Goal: Information Seeking & Learning: Compare options

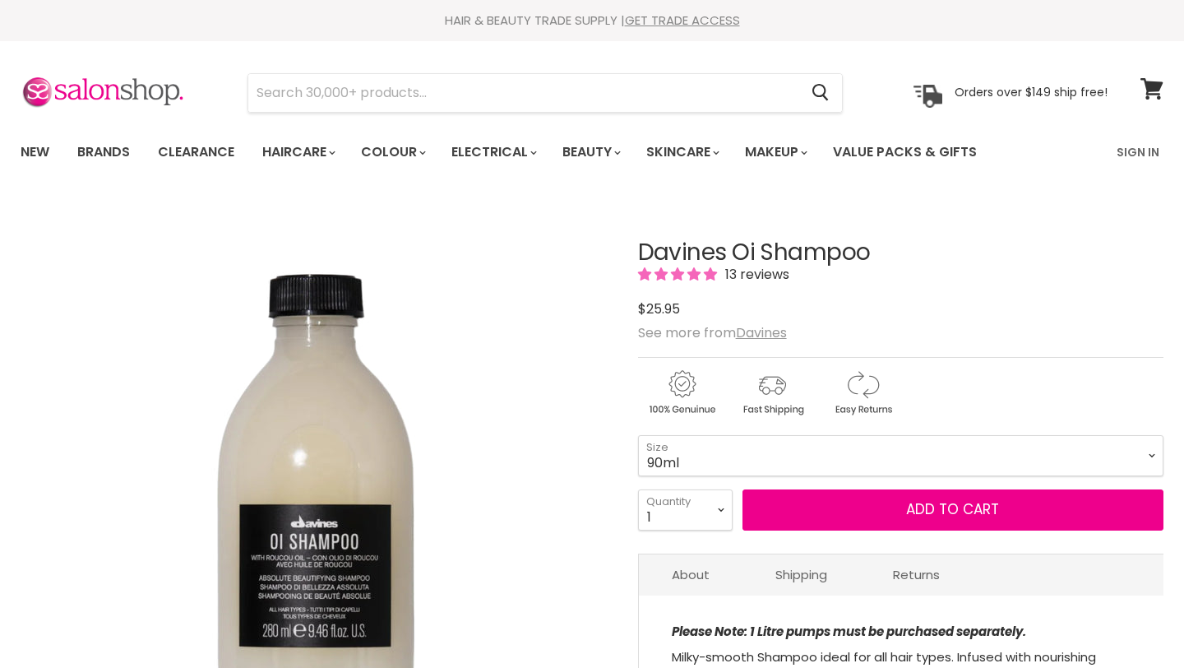
scroll to position [132, 0]
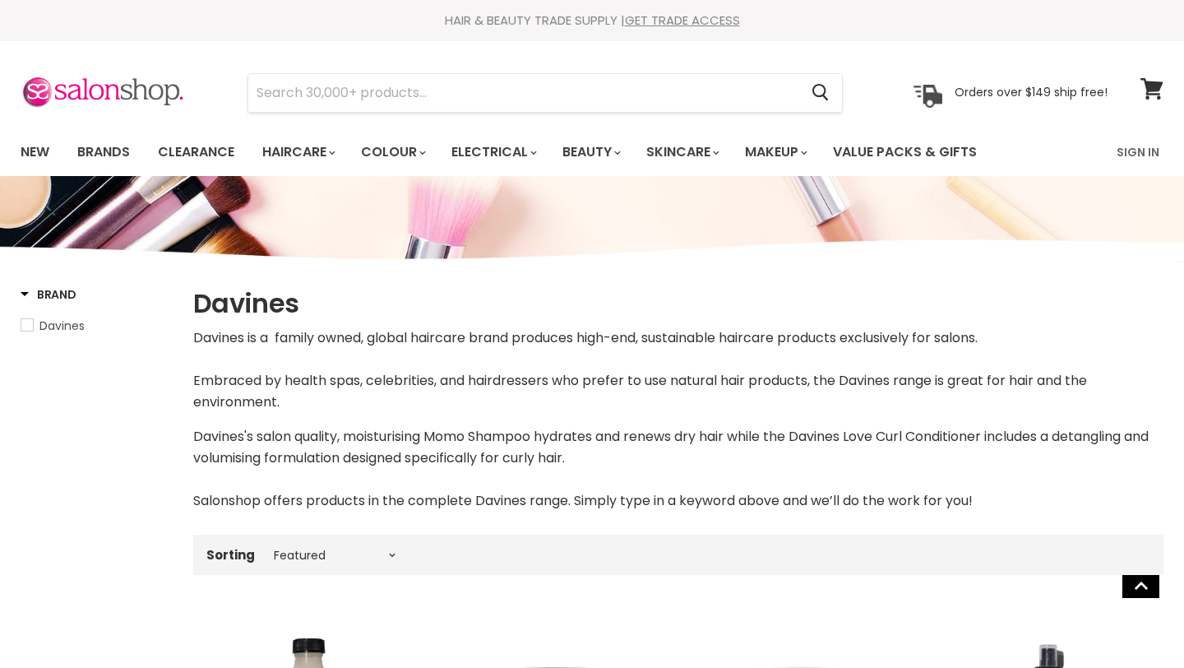
select select "manual"
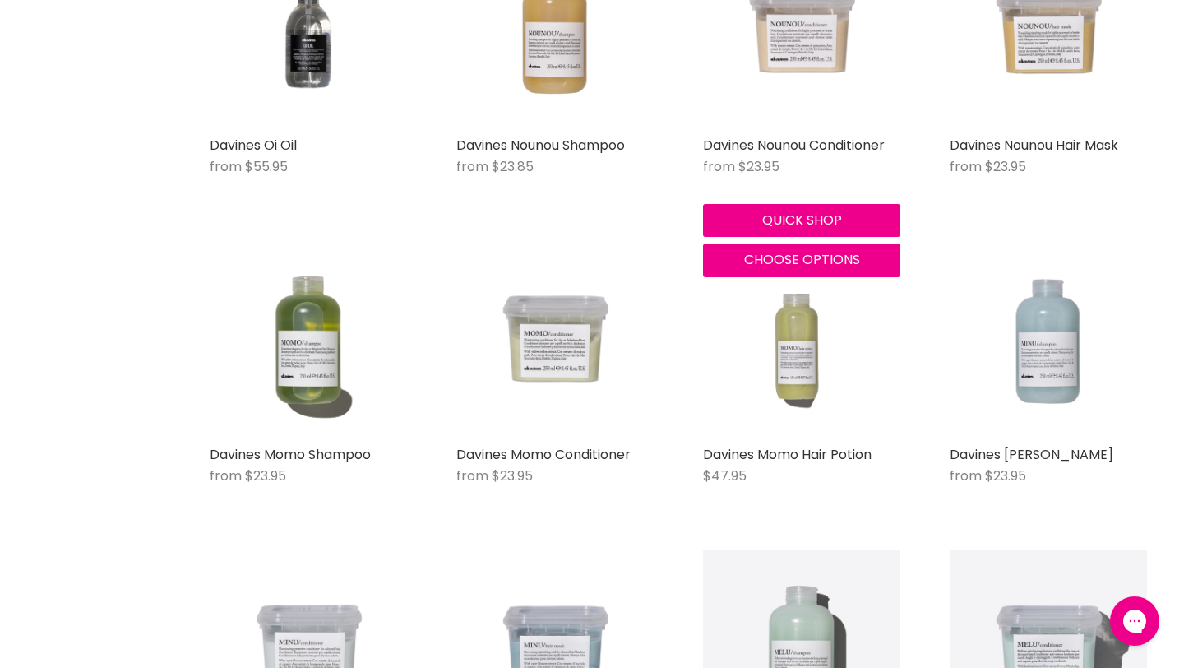
scroll to position [997, 0]
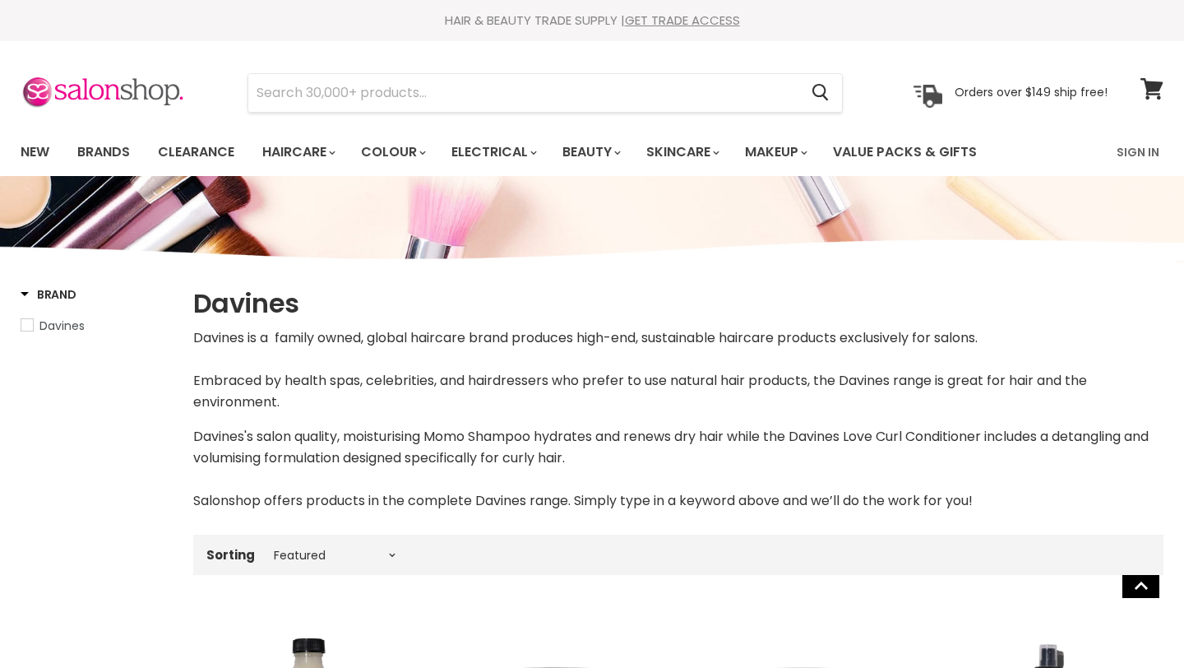
select select "manual"
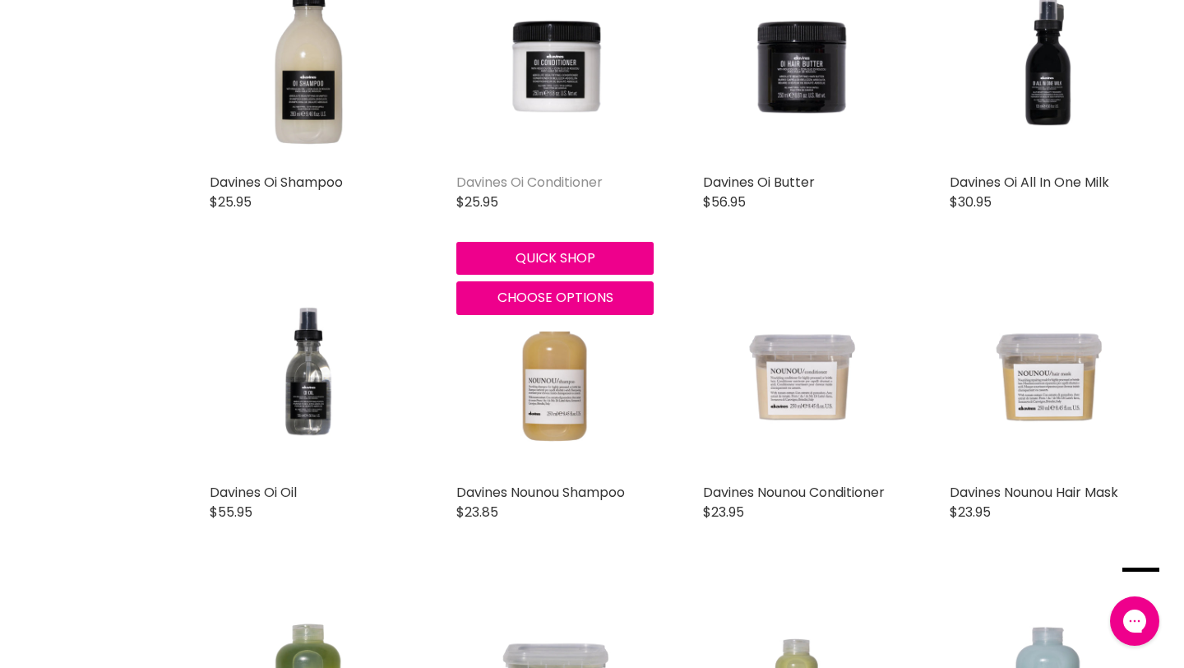
scroll to position [647, 0]
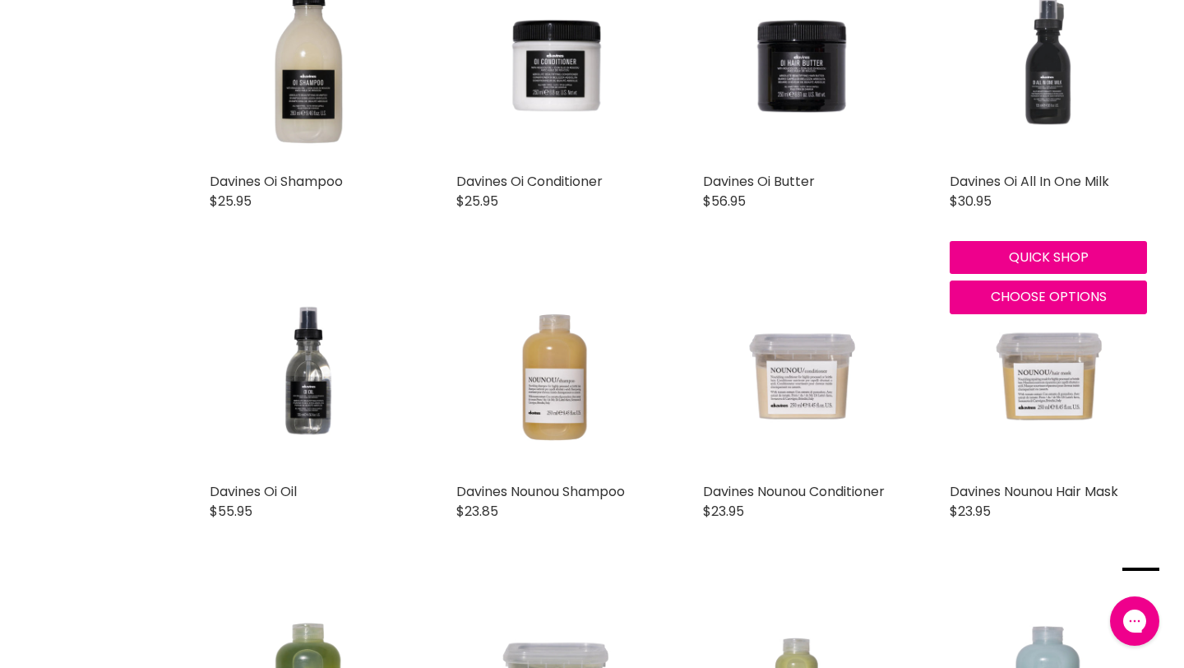
click at [1056, 61] on img "Main content" at bounding box center [1048, 65] width 197 height 197
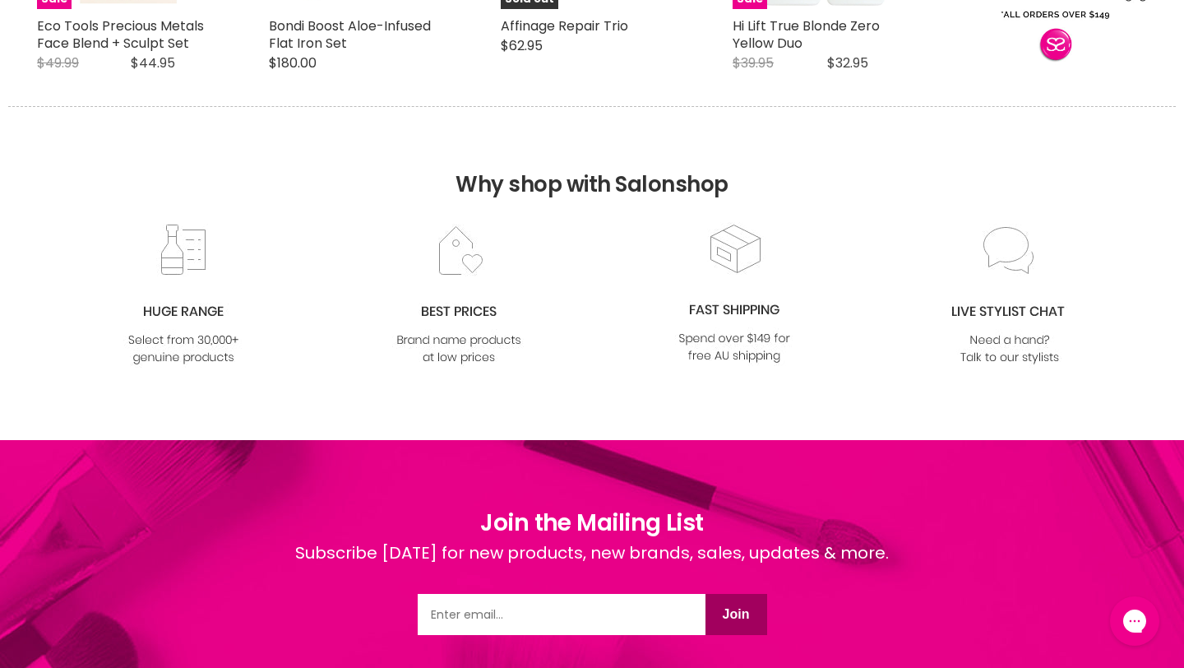
scroll to position [2183, 0]
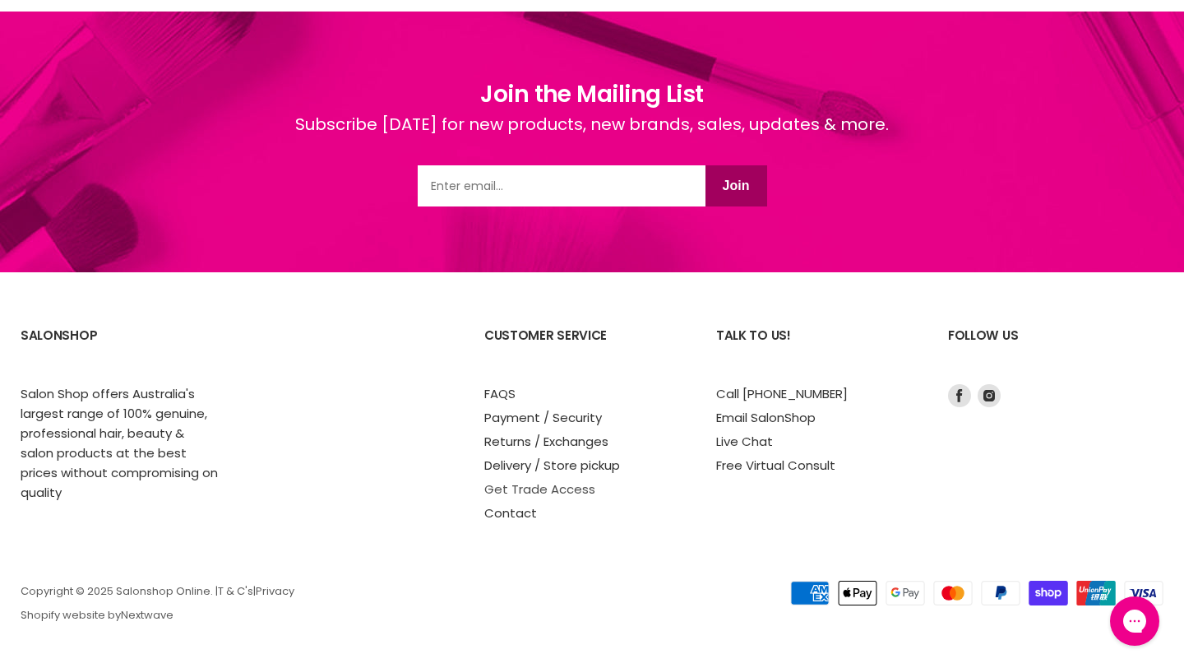
click at [561, 489] on link "Get Trade Access" at bounding box center [539, 488] width 111 height 17
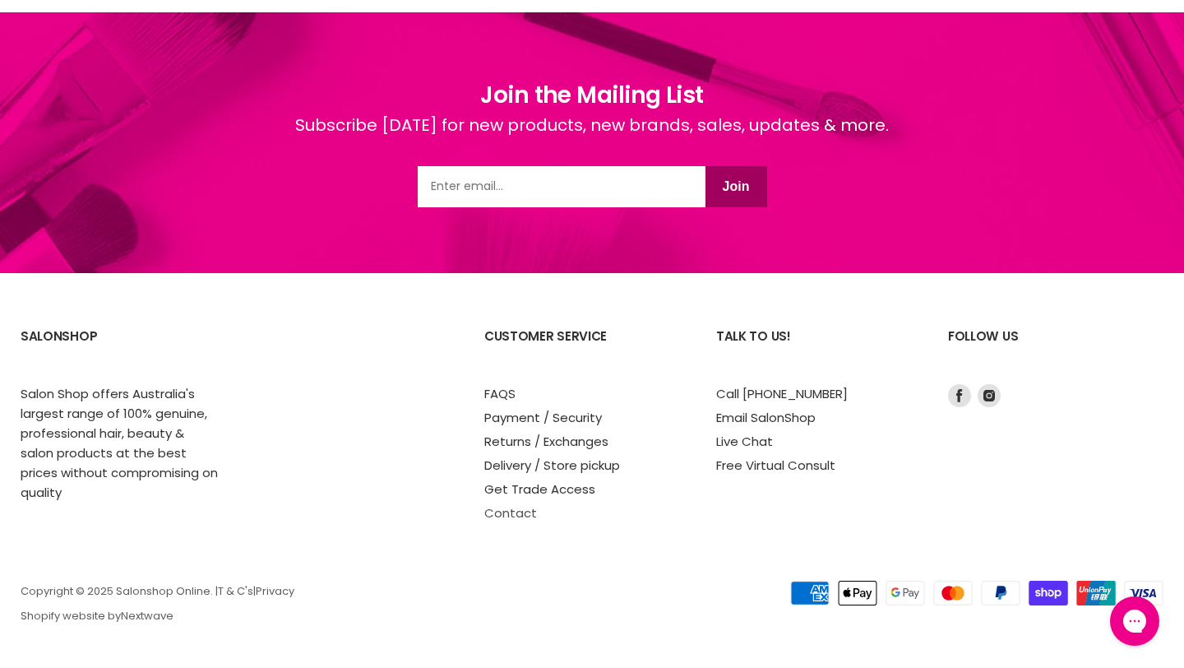
click at [506, 514] on link "Contact" at bounding box center [510, 512] width 53 height 17
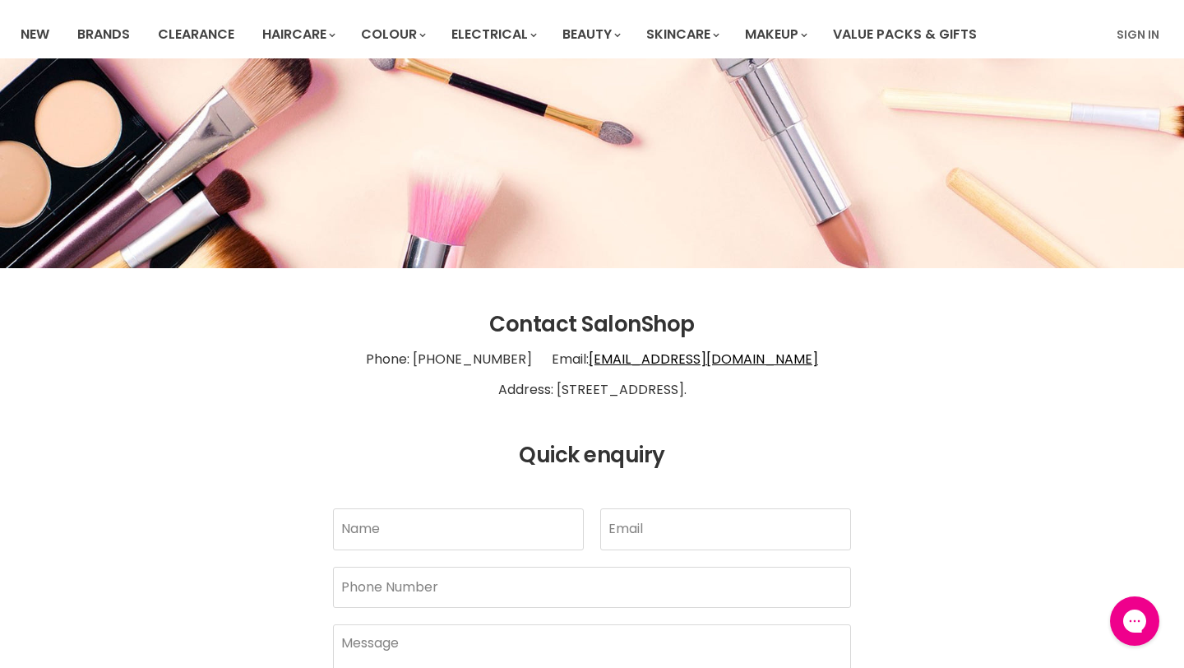
drag, startPoint x: 501, startPoint y: 390, endPoint x: 737, endPoint y: 389, distance: 236.8
click at [737, 389] on p "Phone: 1300 658 563 Email: info@salonshoponline.com.au Address: 1/21 Trinder Av…" at bounding box center [592, 375] width 1143 height 76
drag, startPoint x: 740, startPoint y: 389, endPoint x: 503, endPoint y: 383, distance: 236.8
click at [503, 383] on p "Phone: 1300 658 563 Email: info@salonshoponline.com.au Address: 1/21 Trinder Av…" at bounding box center [592, 375] width 1143 height 76
copy p "1/21 Trinder Ave Maroochydore 4558."
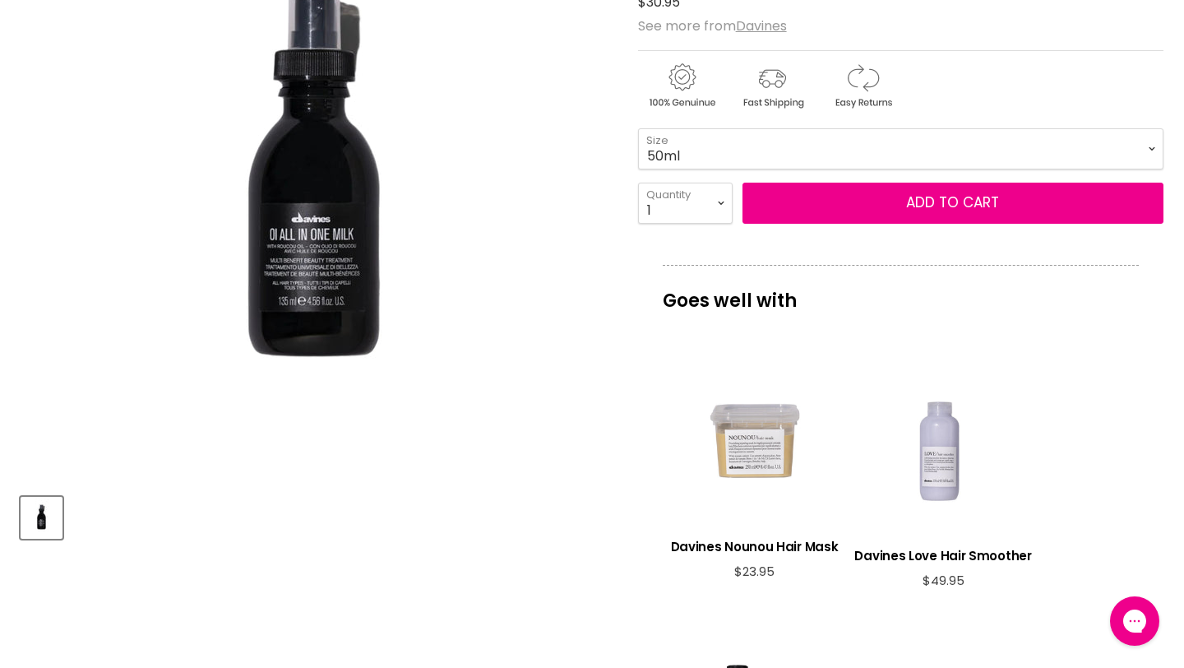
click at [725, 455] on div "View product:Davines Nounou Hair Mask" at bounding box center [755, 441] width 168 height 168
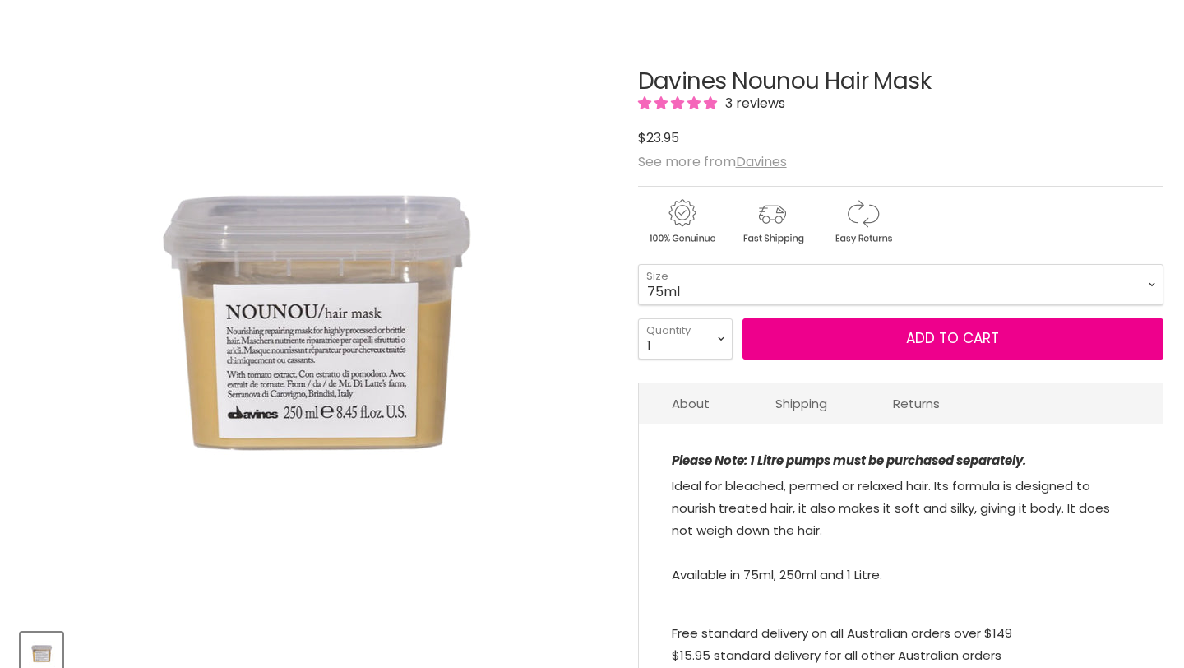
scroll to position [171, 0]
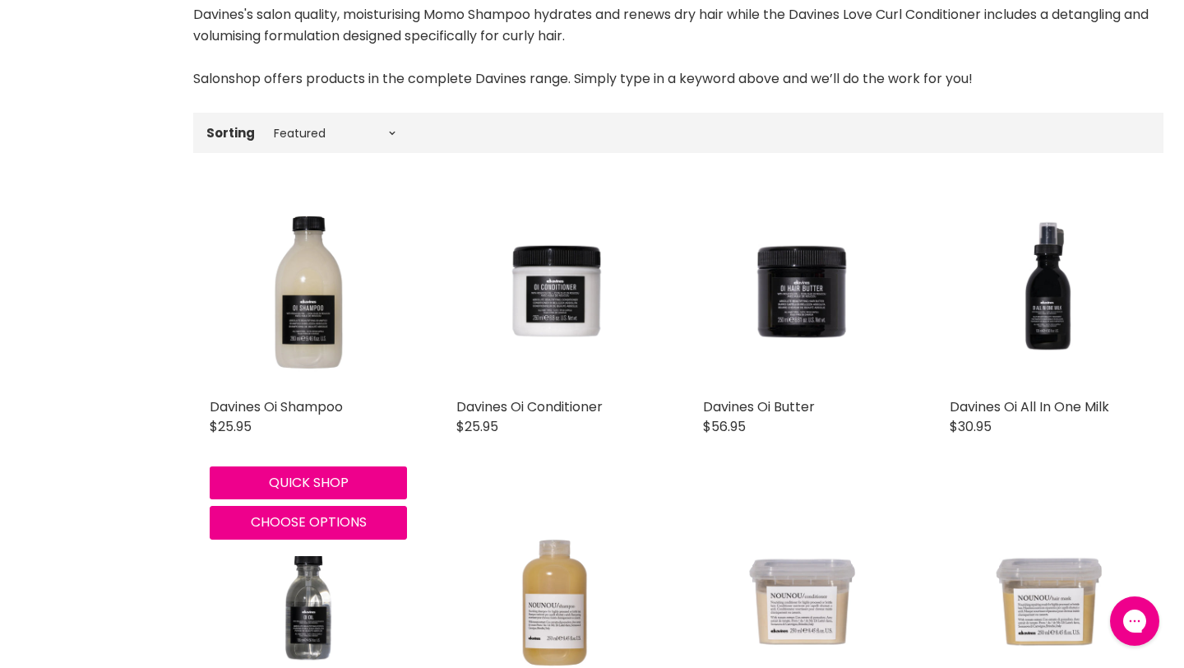
scroll to position [362, 0]
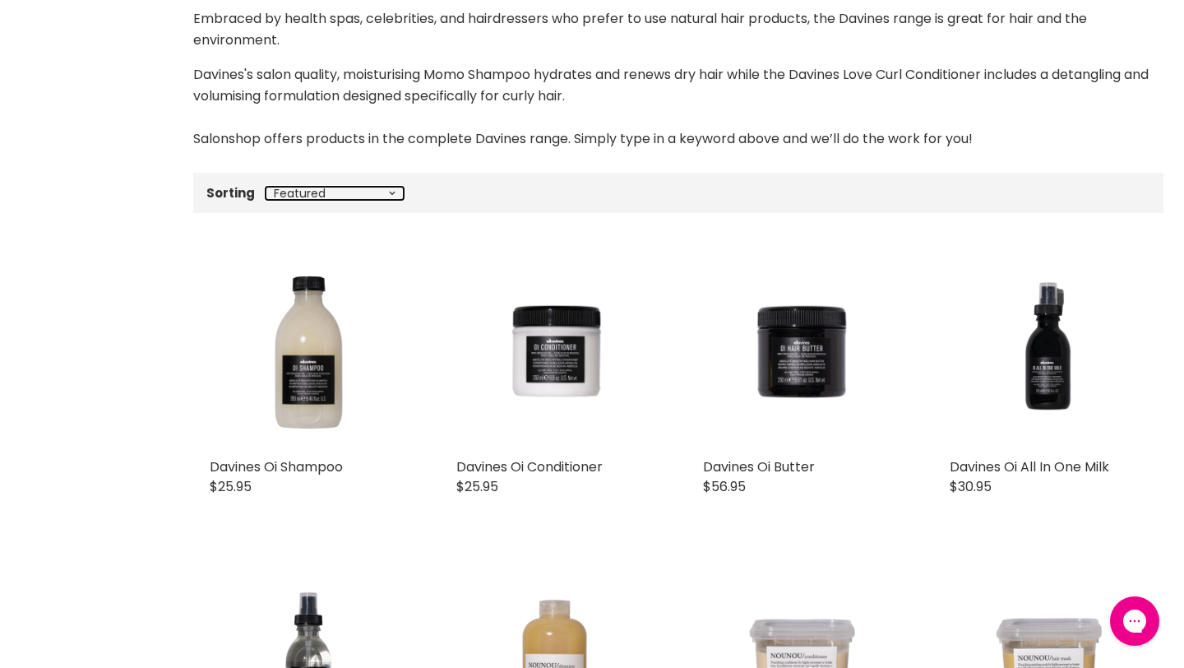
click at [388, 194] on select "Best selling Featured Price, low to high Price, high to low Alphabetically, A-Z…" at bounding box center [335, 193] width 138 height 13
select select "best-selling"
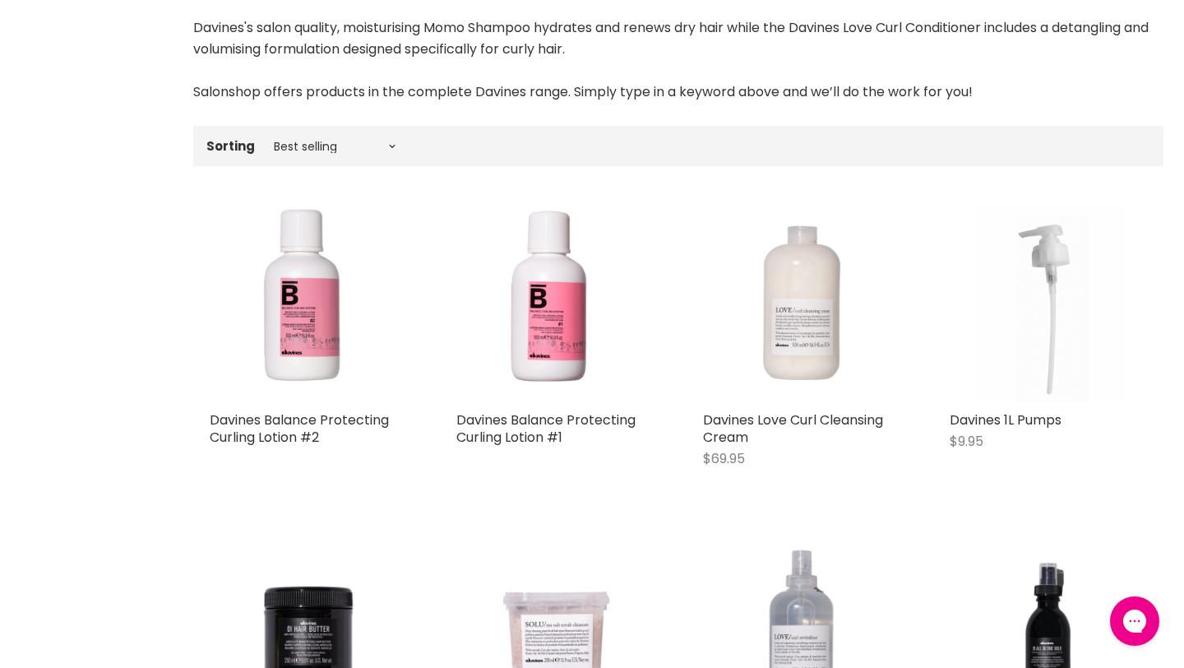
scroll to position [430, 0]
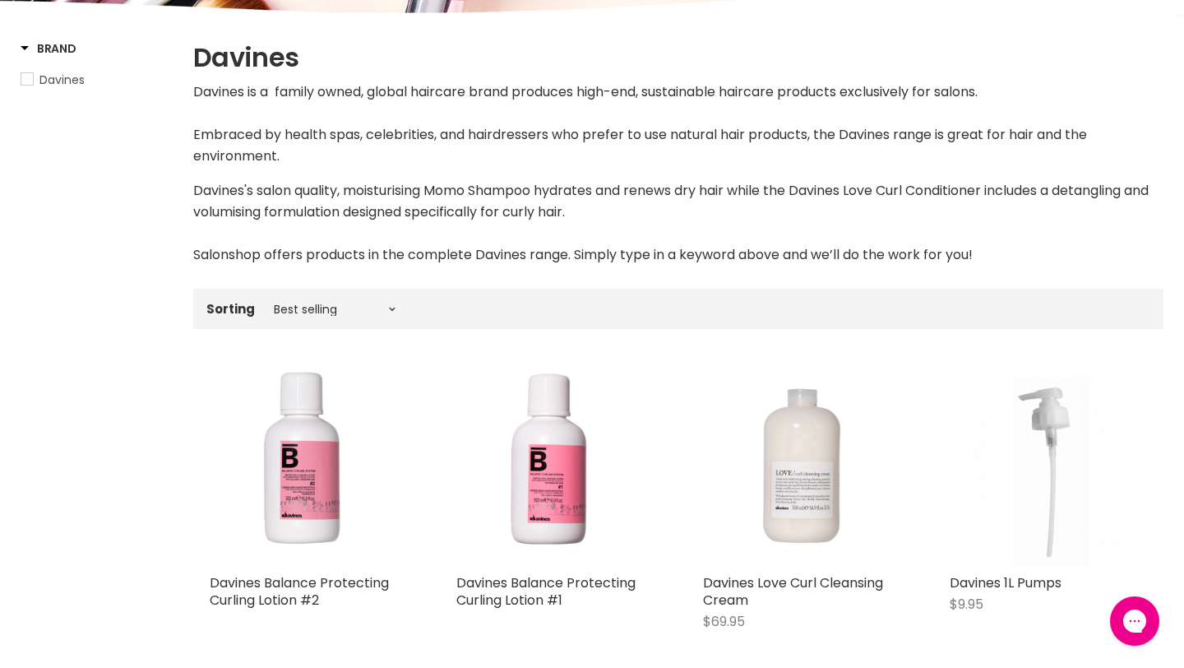
scroll to position [0, 0]
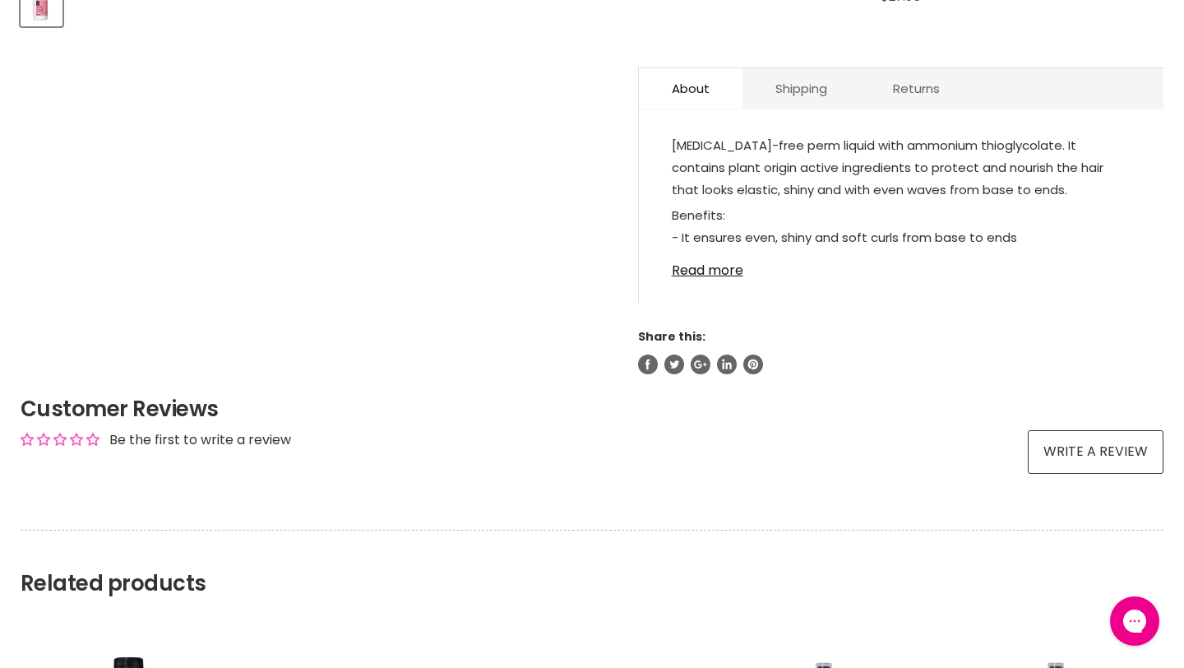
scroll to position [816, 0]
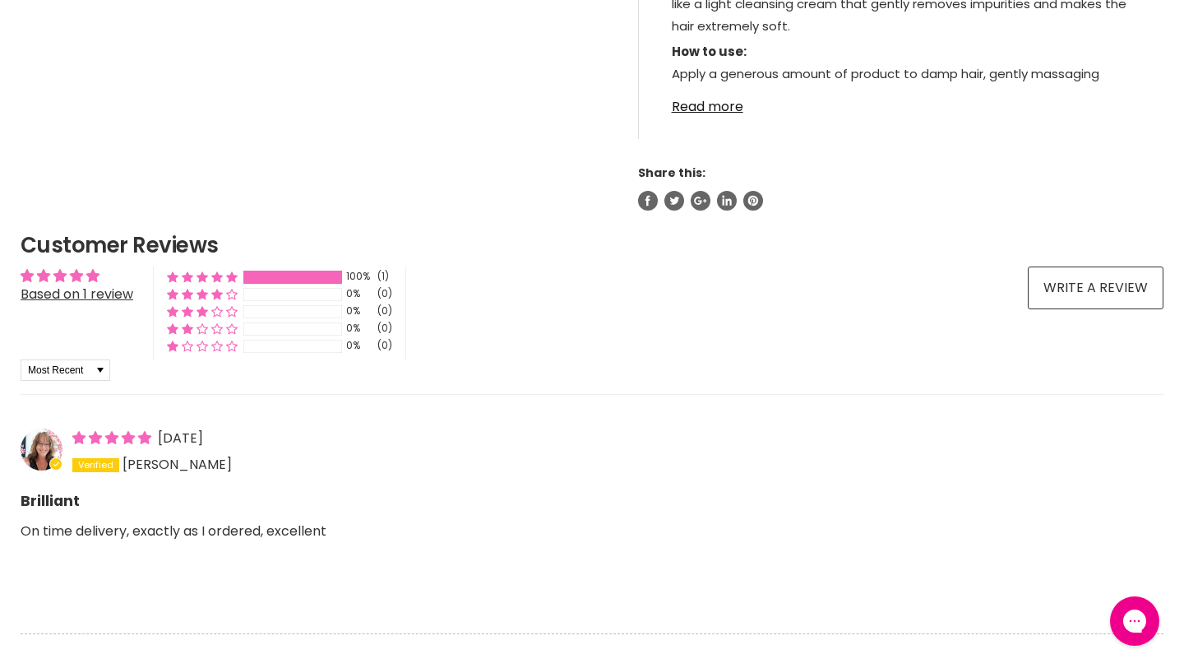
scroll to position [1044, 0]
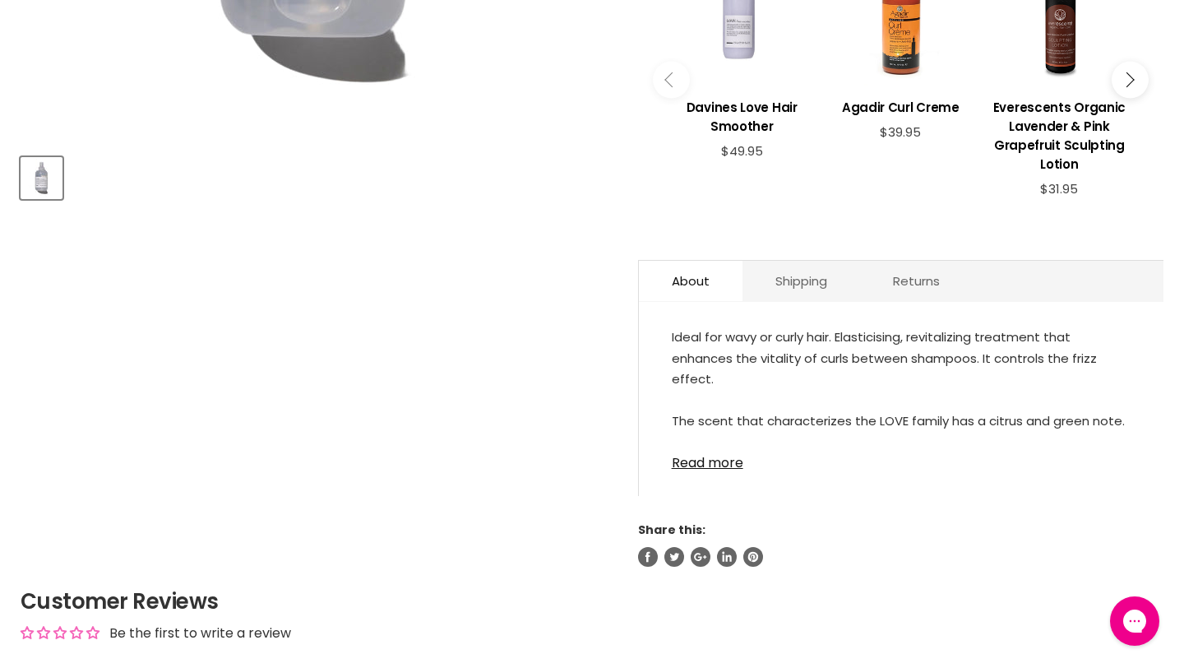
scroll to position [647, 0]
click at [705, 462] on link "Read more" at bounding box center [901, 457] width 459 height 25
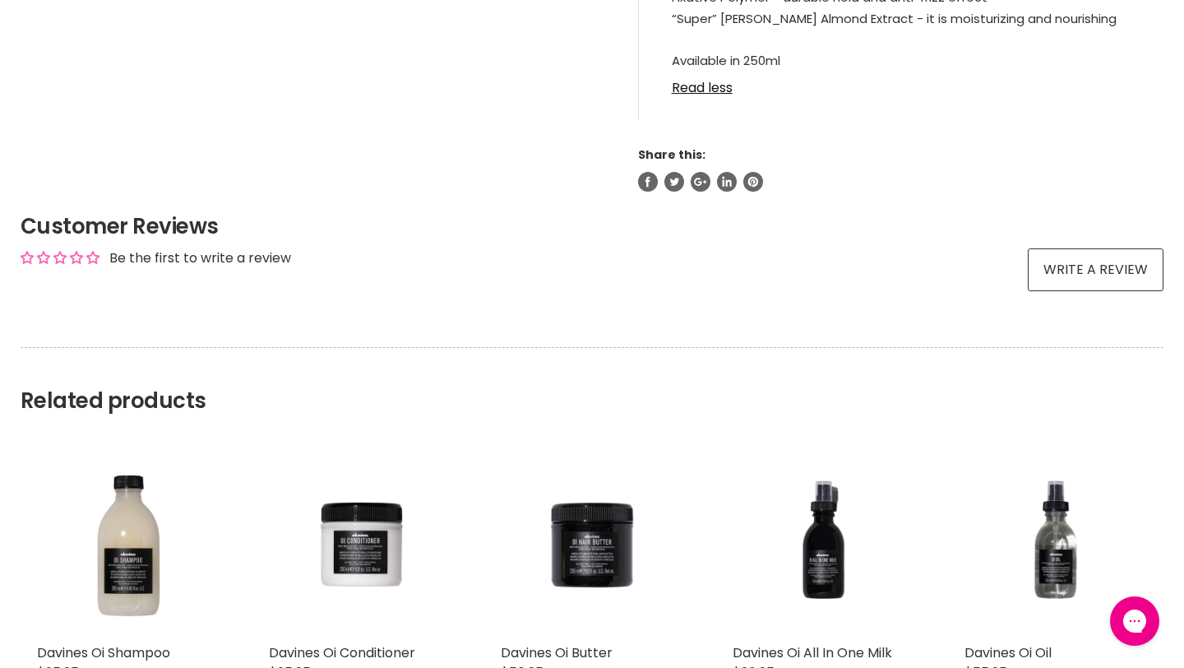
scroll to position [0, 0]
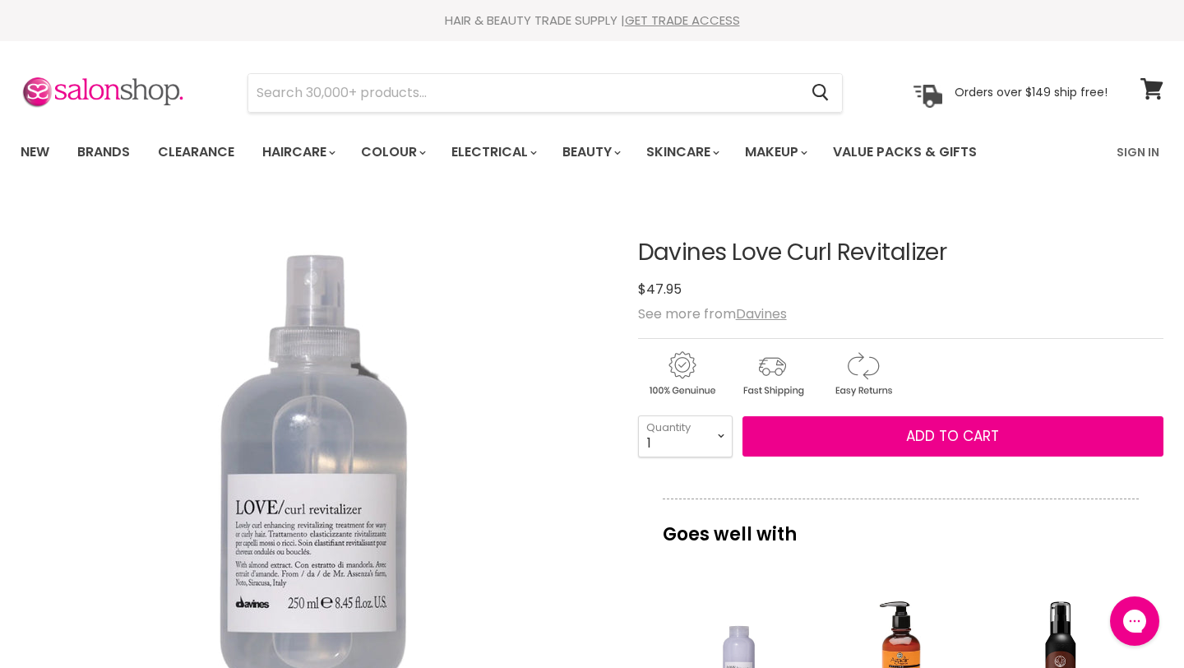
drag, startPoint x: 955, startPoint y: 243, endPoint x: 694, endPoint y: 234, distance: 261.6
copy h1 "Davines Love Curl Revitalizer"
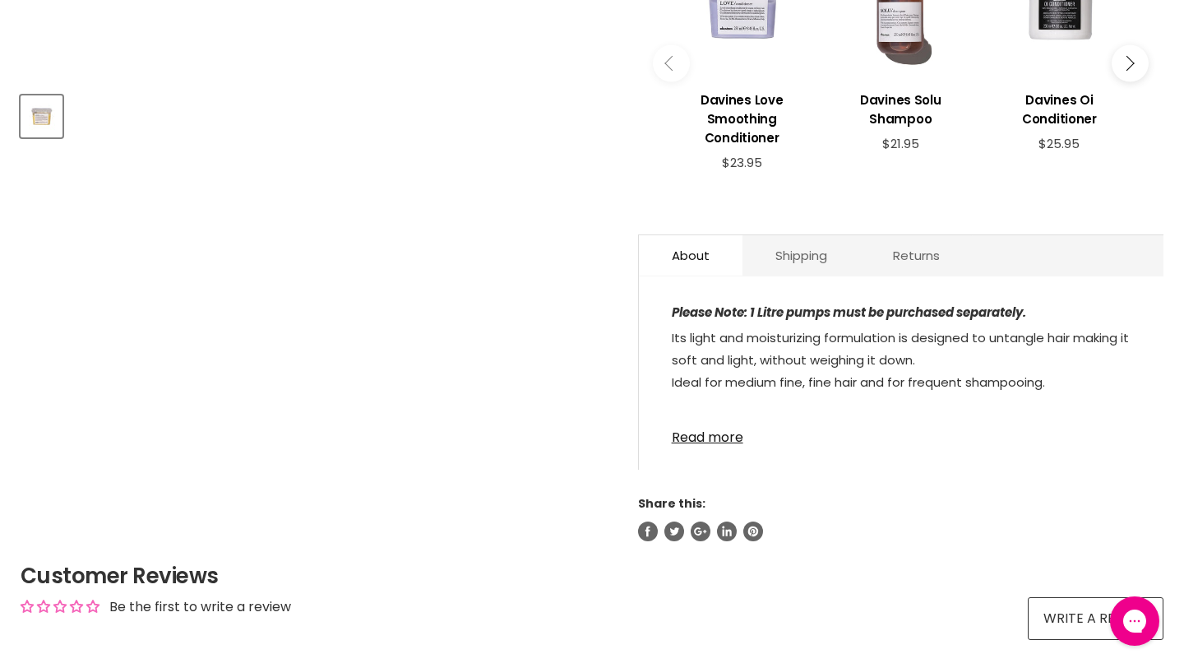
scroll to position [711, 0]
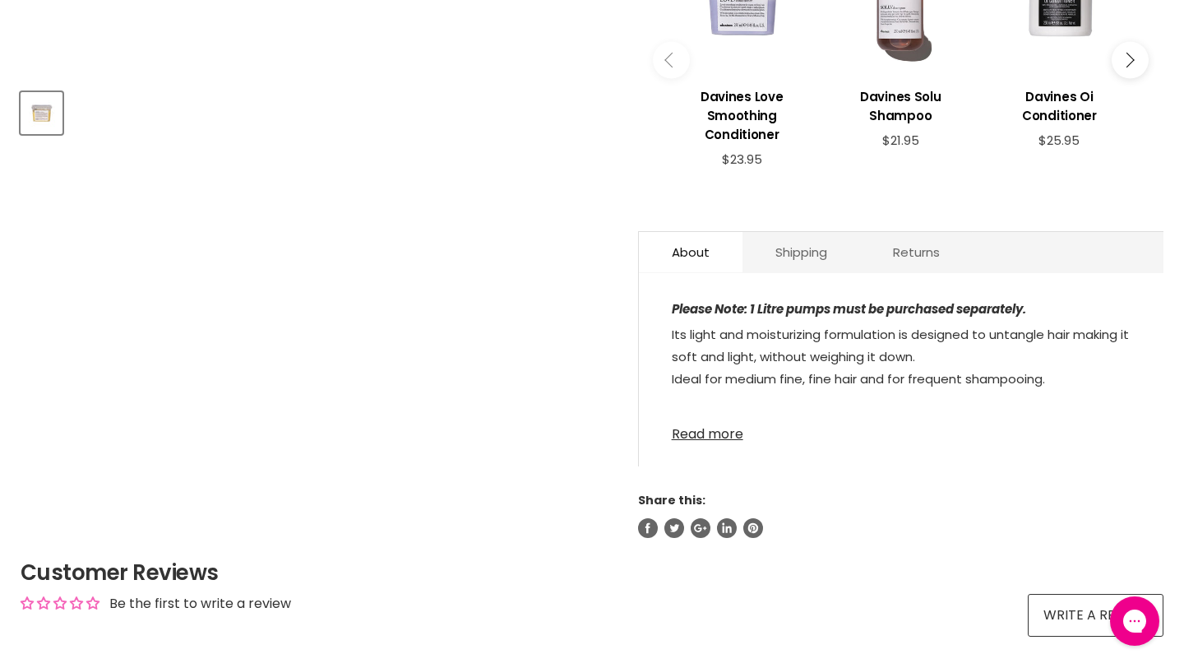
click at [719, 417] on link "Read more" at bounding box center [901, 429] width 459 height 25
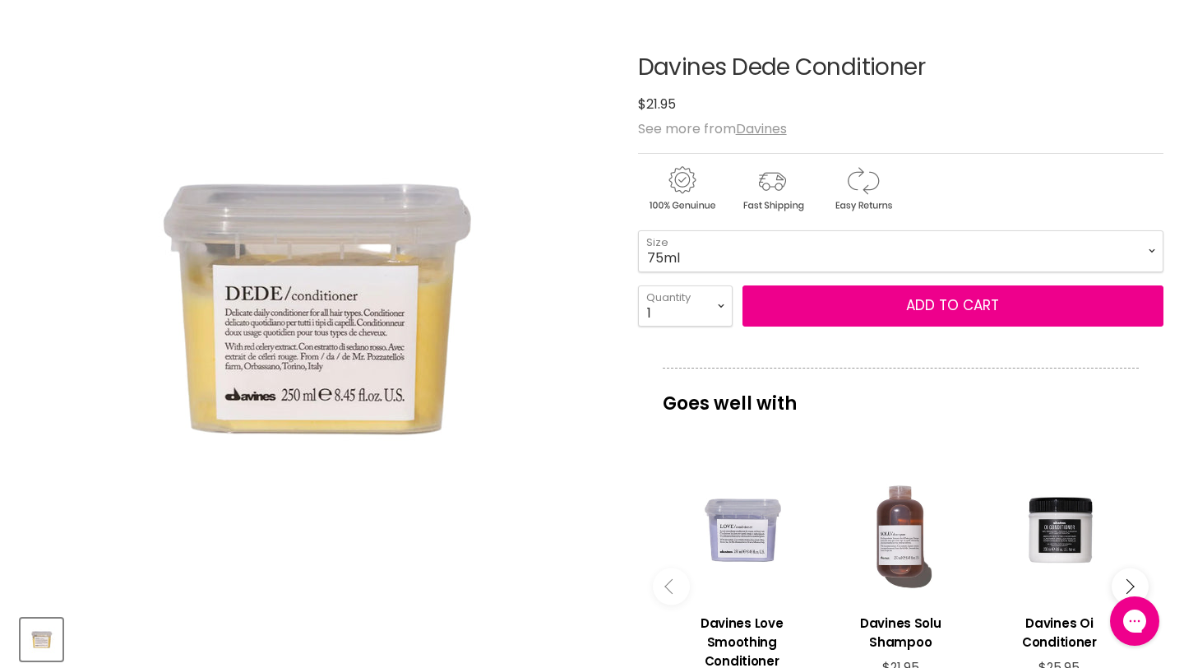
scroll to position [0, 0]
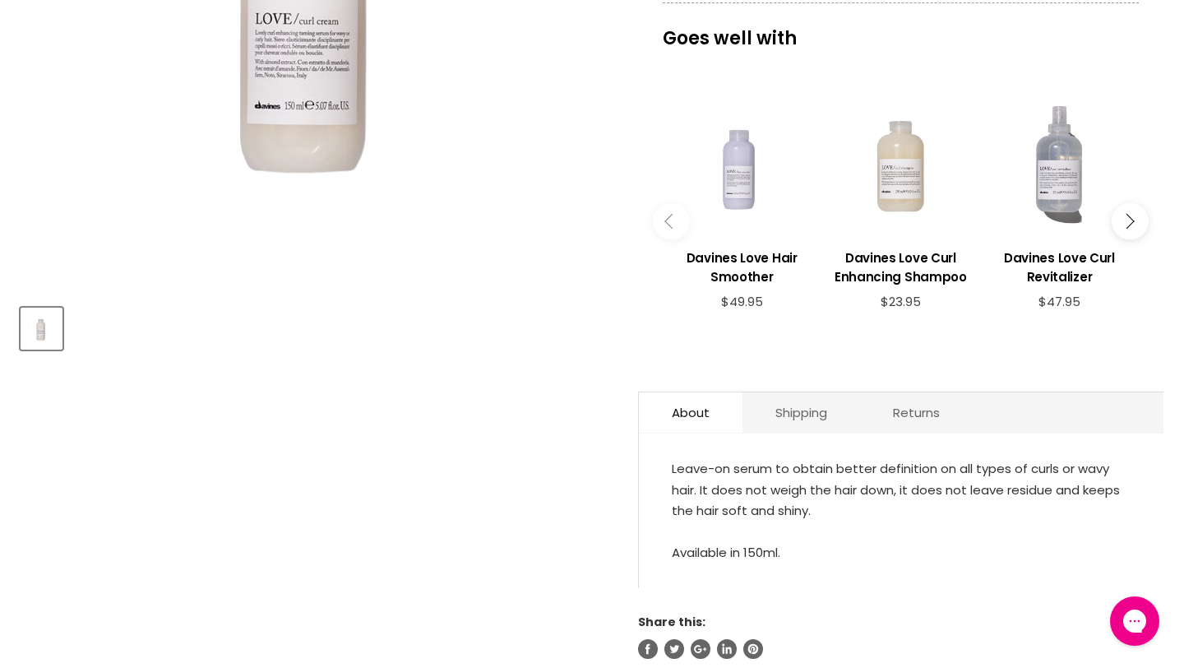
scroll to position [501, 0]
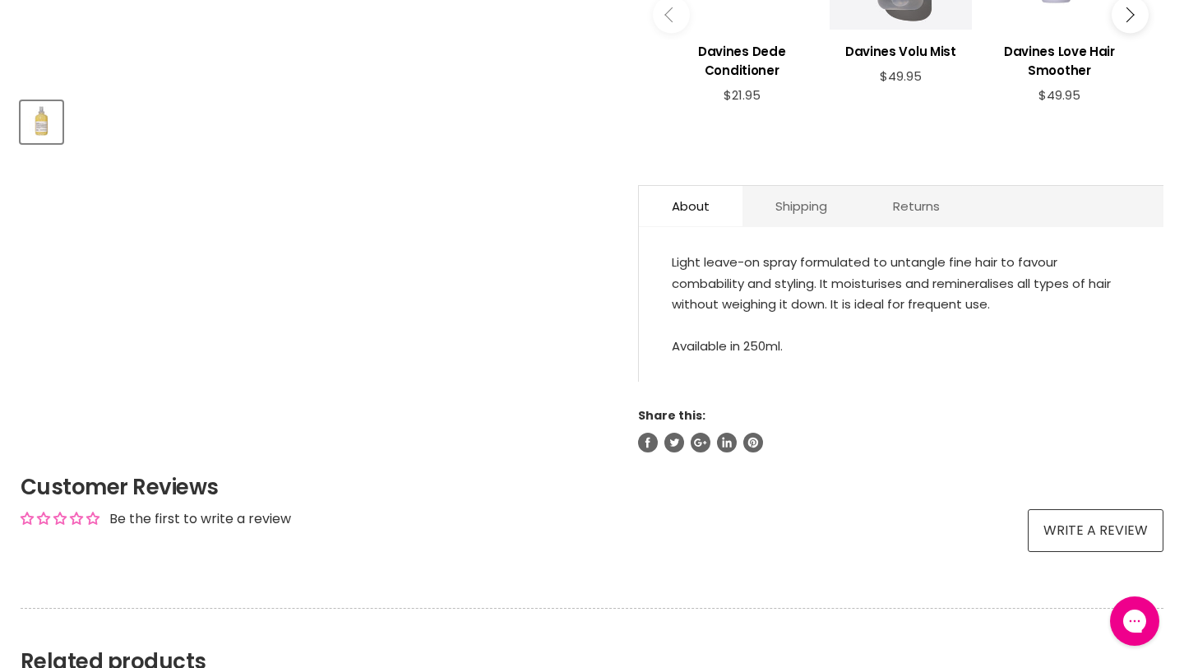
scroll to position [704, 0]
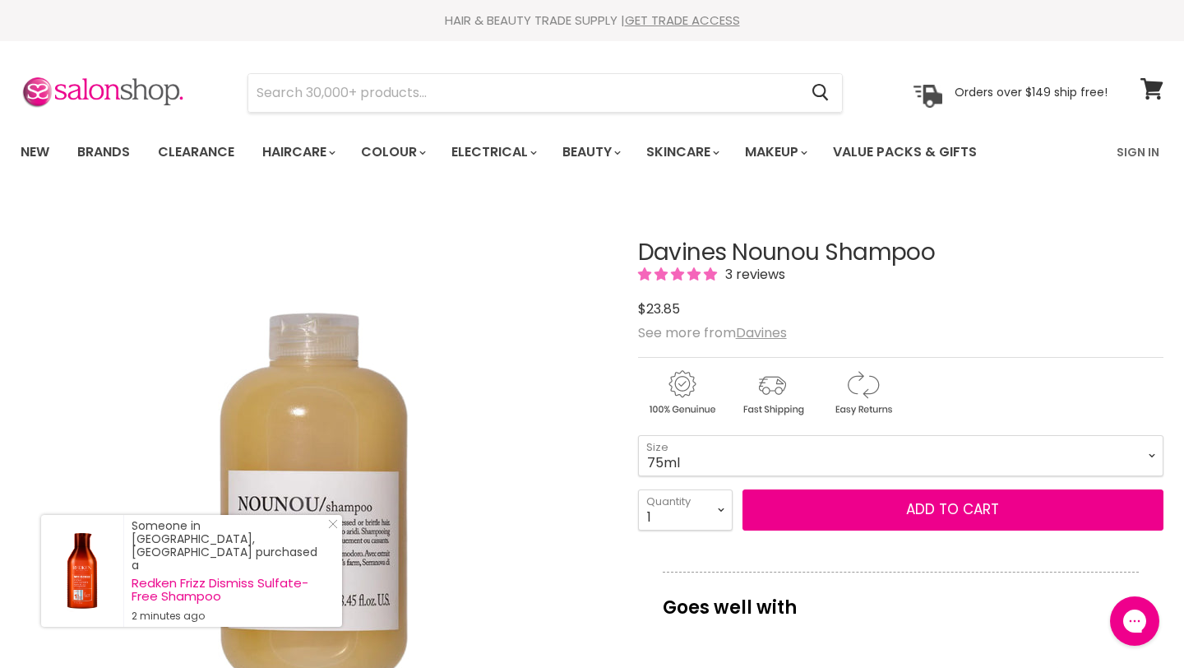
scroll to position [95, 0]
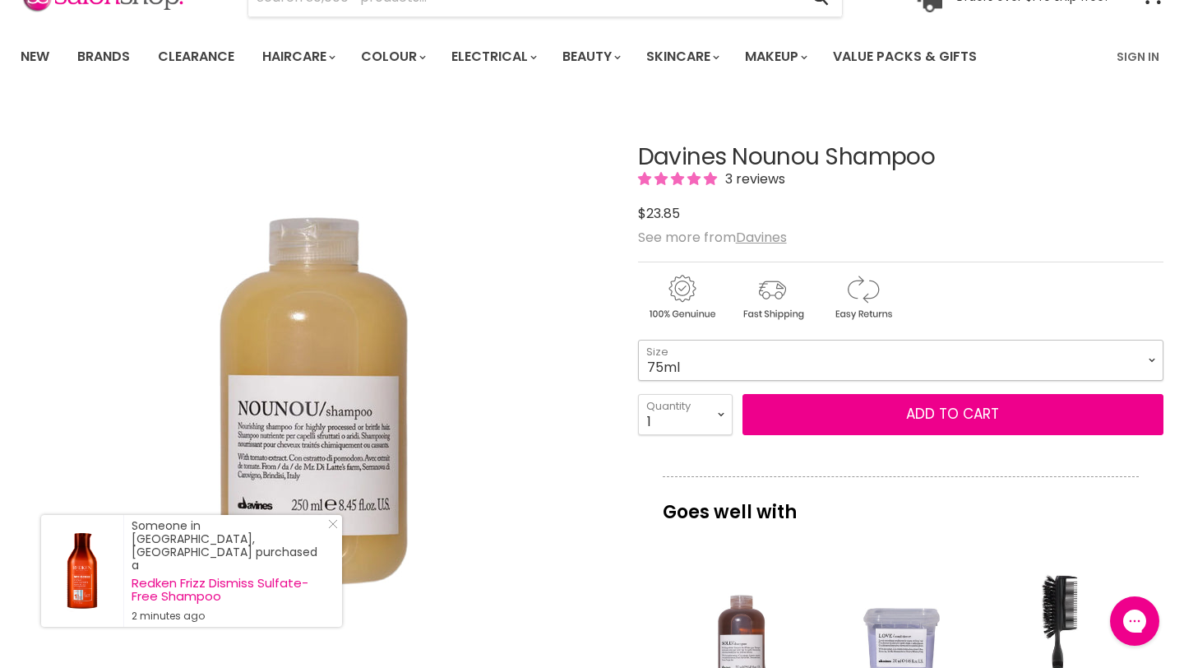
click at [767, 350] on select "75ml 250ml 1 Litre" at bounding box center [900, 360] width 525 height 41
select select "1 Litre"
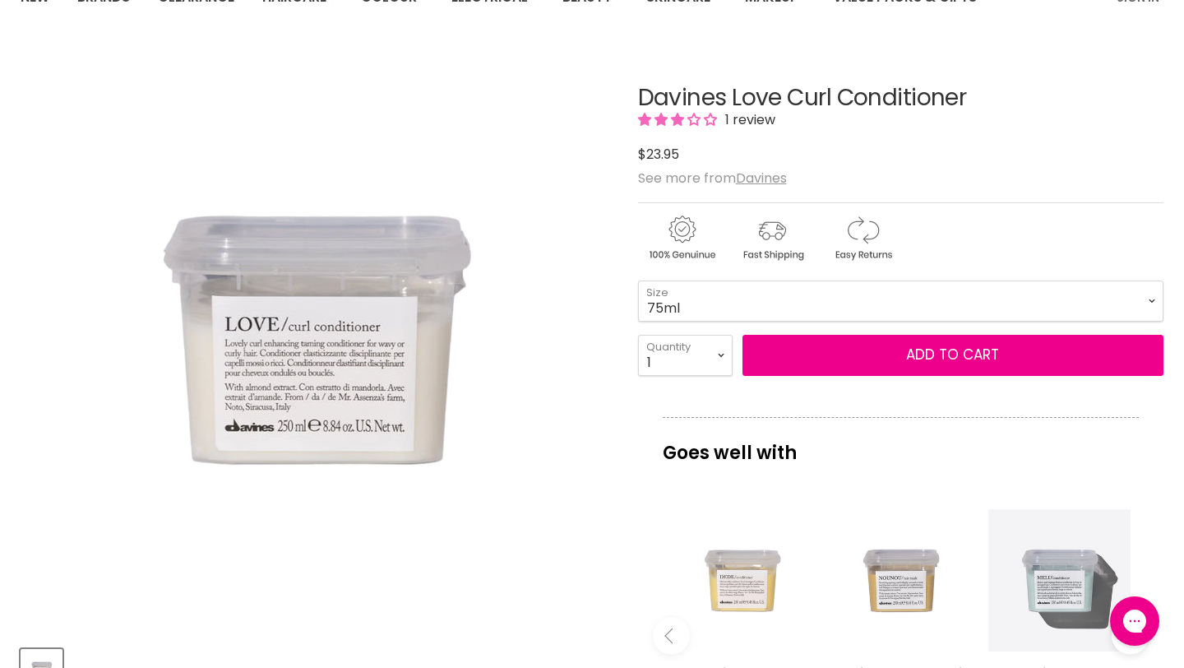
scroll to position [78, 0]
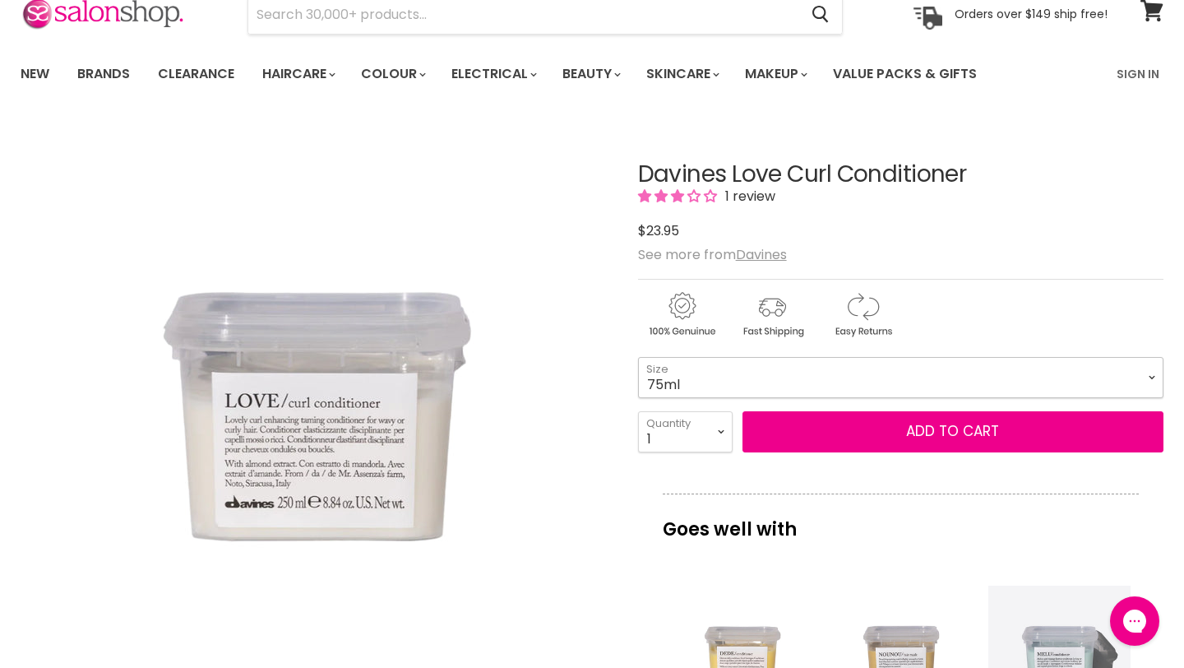
click at [714, 367] on select "75ml 250ml 1 Litre" at bounding box center [900, 377] width 525 height 41
select select "1 Litre"
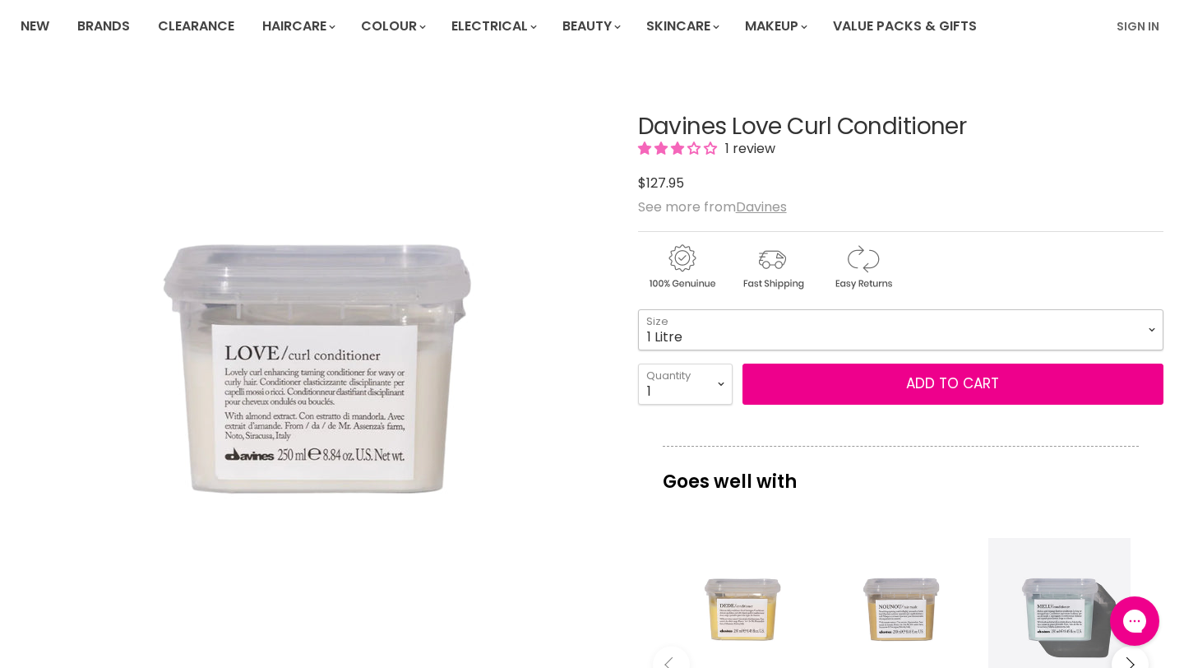
scroll to position [136, 0]
